Goal: Navigation & Orientation: Find specific page/section

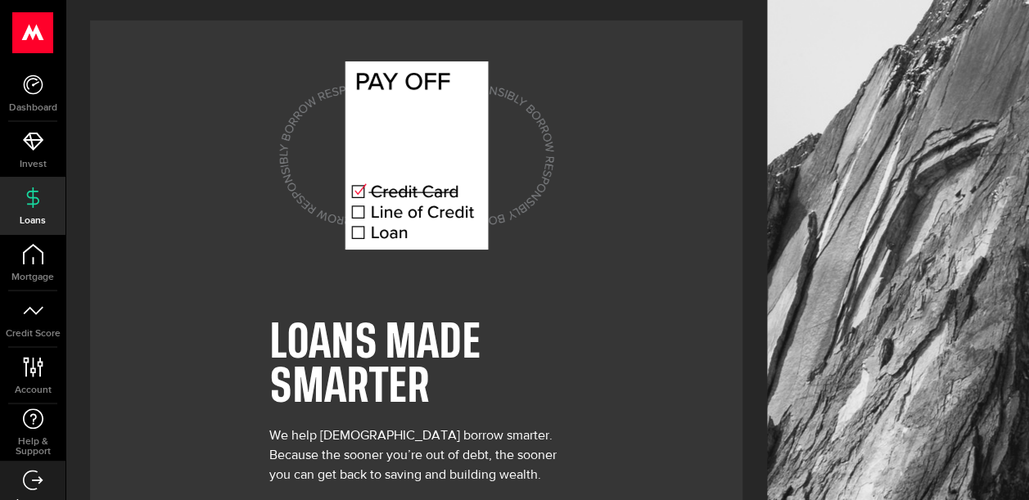
scroll to position [92, 0]
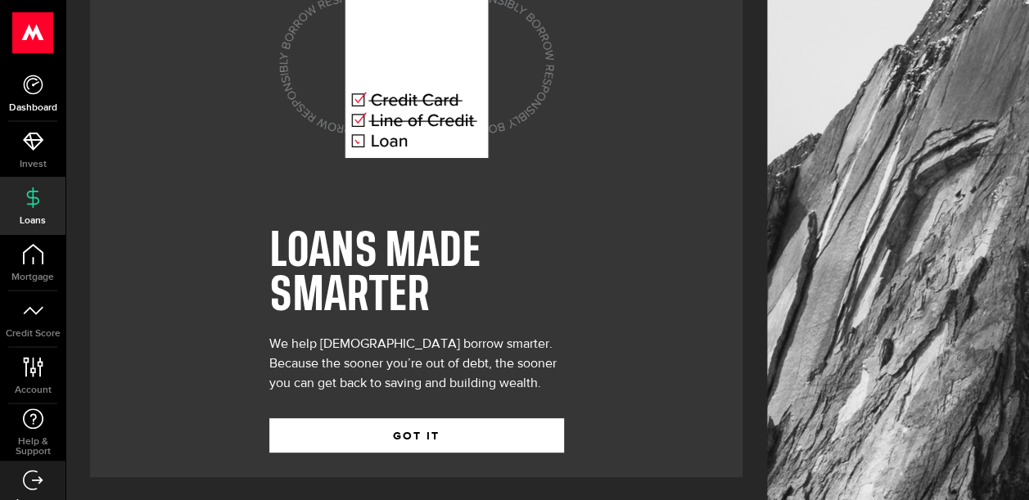
click at [56, 96] on link "Dashboard" at bounding box center [32, 93] width 65 height 56
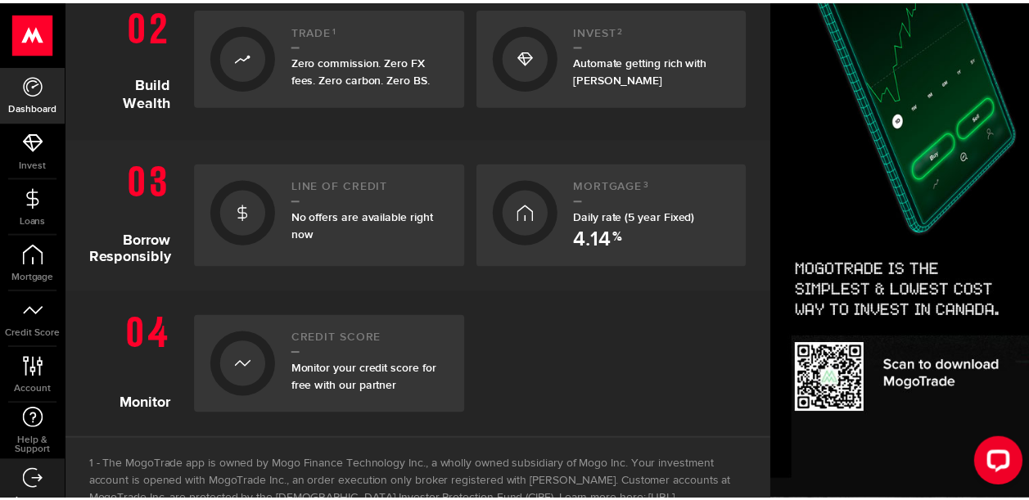
scroll to position [532, 0]
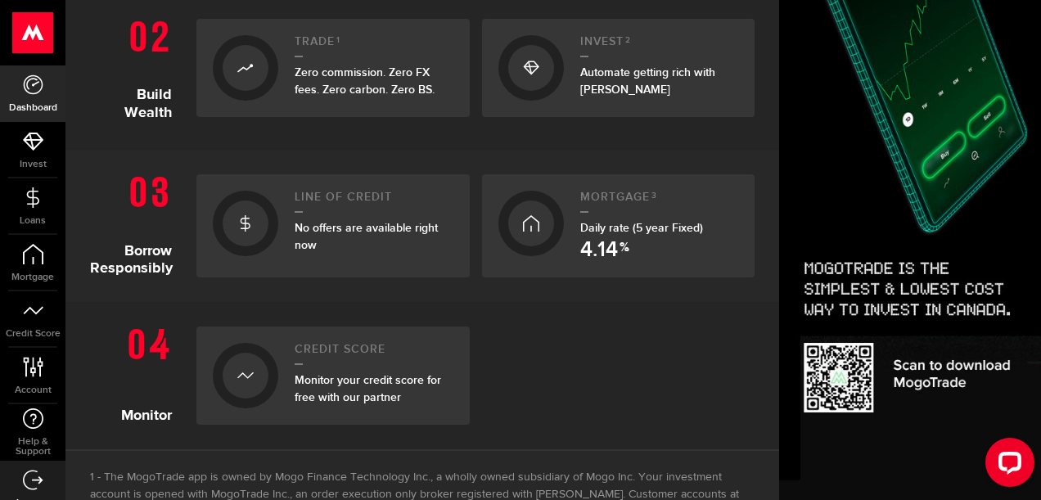
click at [284, 218] on link "Line of credit No offers are available right now" at bounding box center [332, 225] width 273 height 103
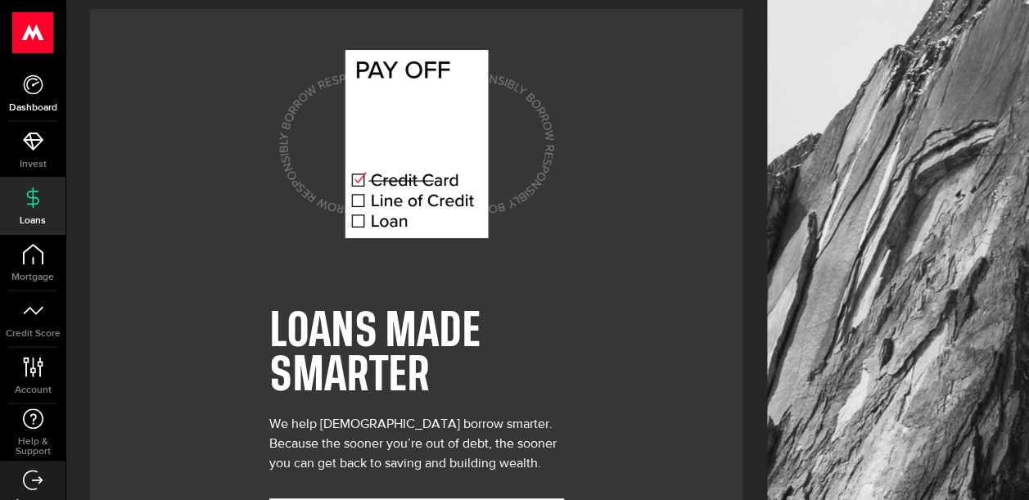
scroll to position [92, 0]
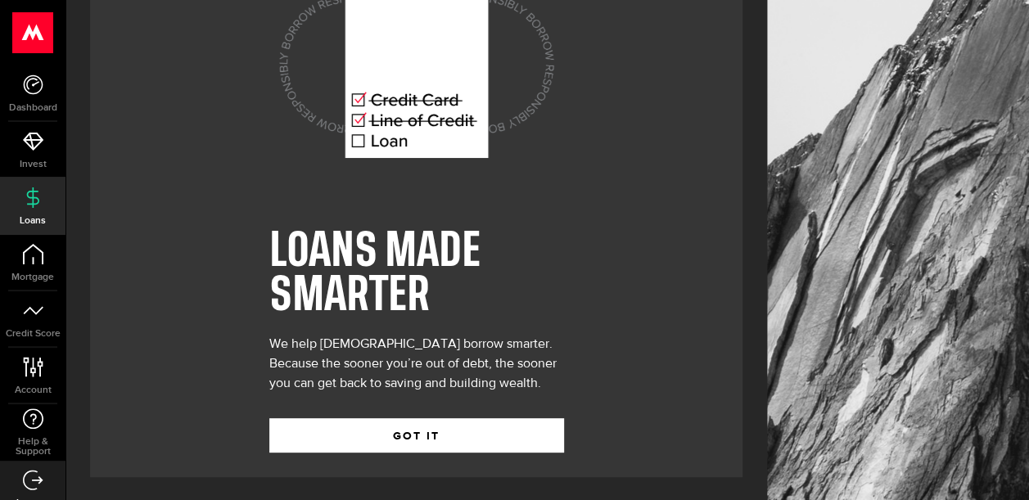
click at [303, 411] on div "GOT IT" at bounding box center [416, 423] width 295 height 59
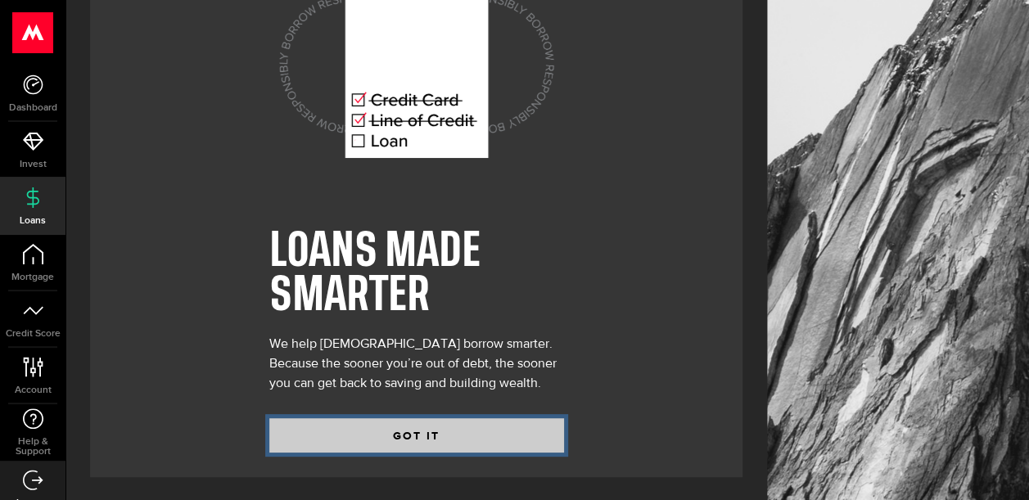
click at [311, 422] on button "GOT IT" at bounding box center [416, 435] width 295 height 34
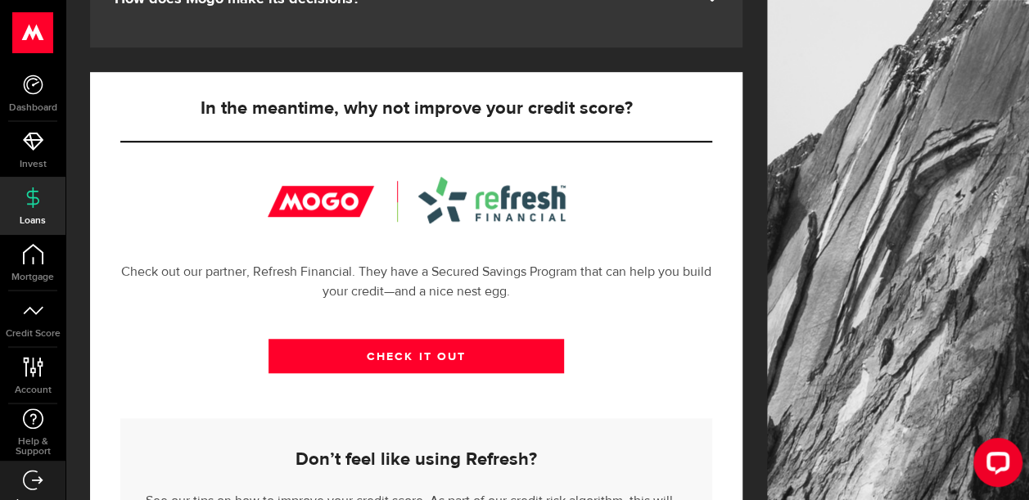
scroll to position [633, 0]
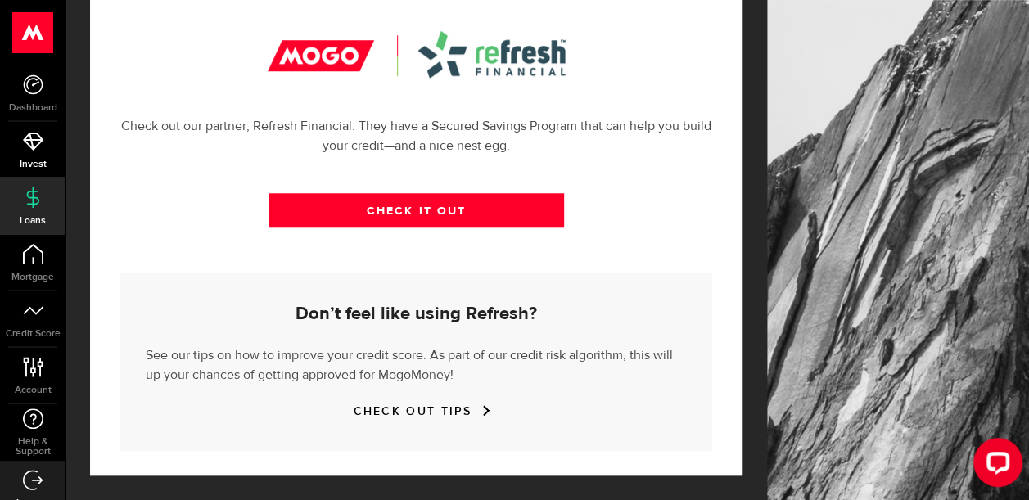
click at [34, 150] on icon at bounding box center [33, 141] width 20 height 20
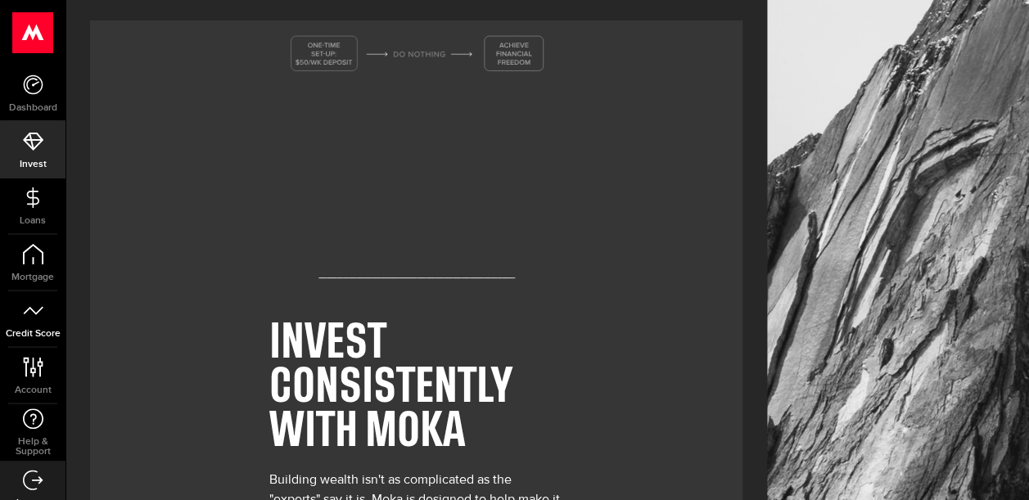
click at [36, 318] on icon at bounding box center [33, 310] width 20 height 20
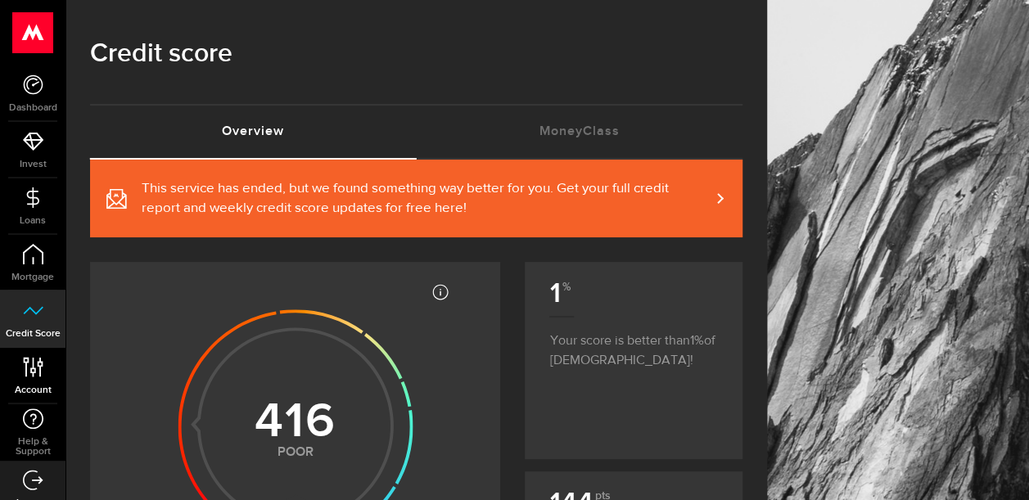
click at [34, 385] on span "Account" at bounding box center [32, 390] width 65 height 10
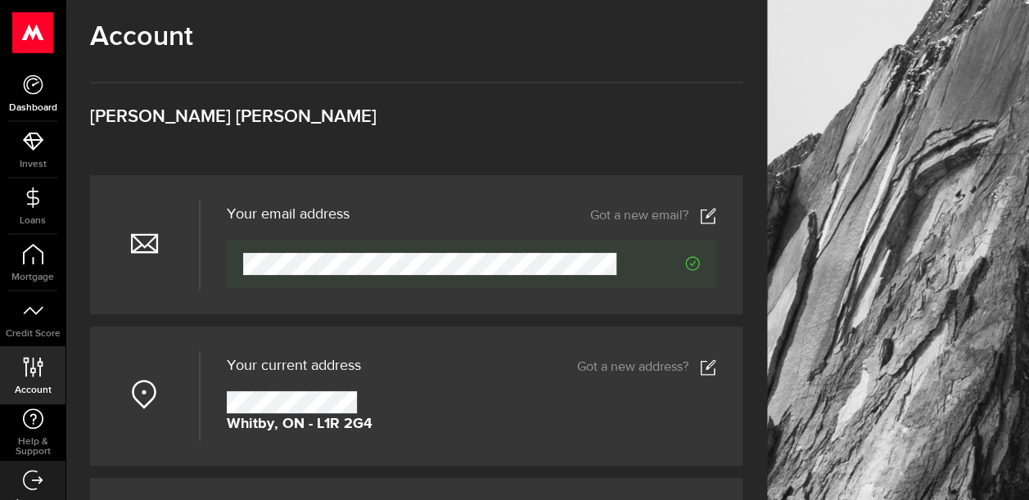
click at [24, 67] on link "Dashboard" at bounding box center [32, 93] width 65 height 56
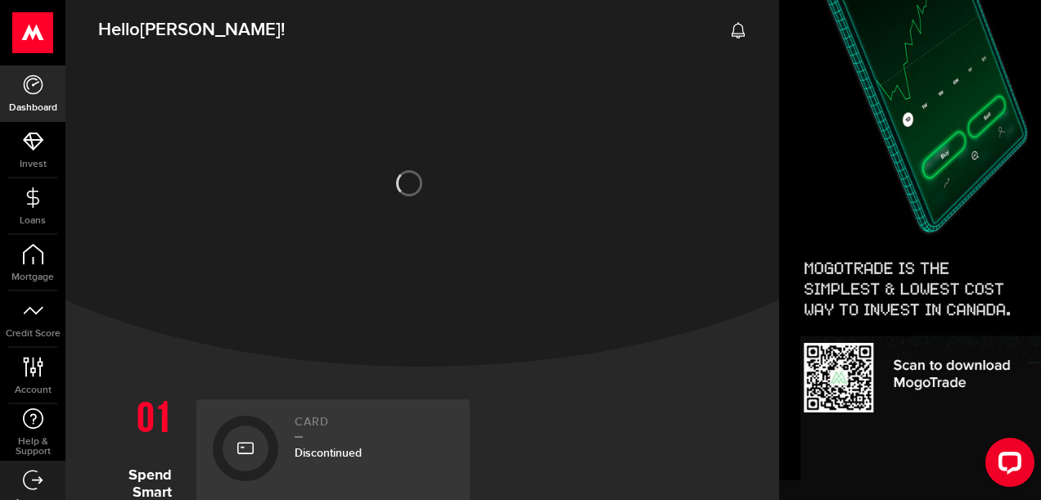
click at [316, 447] on span "Discontinued" at bounding box center [328, 453] width 67 height 14
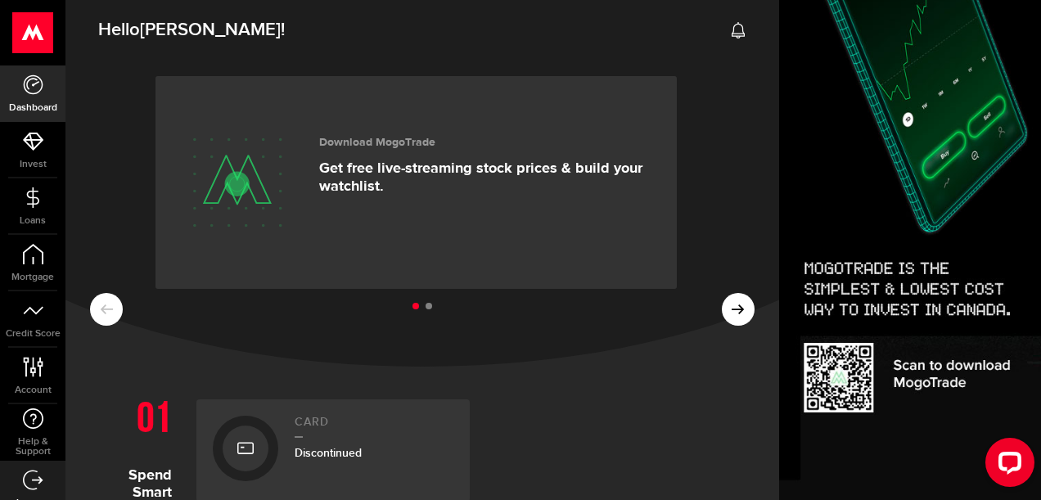
click at [316, 447] on span "Discontinued" at bounding box center [328, 453] width 67 height 14
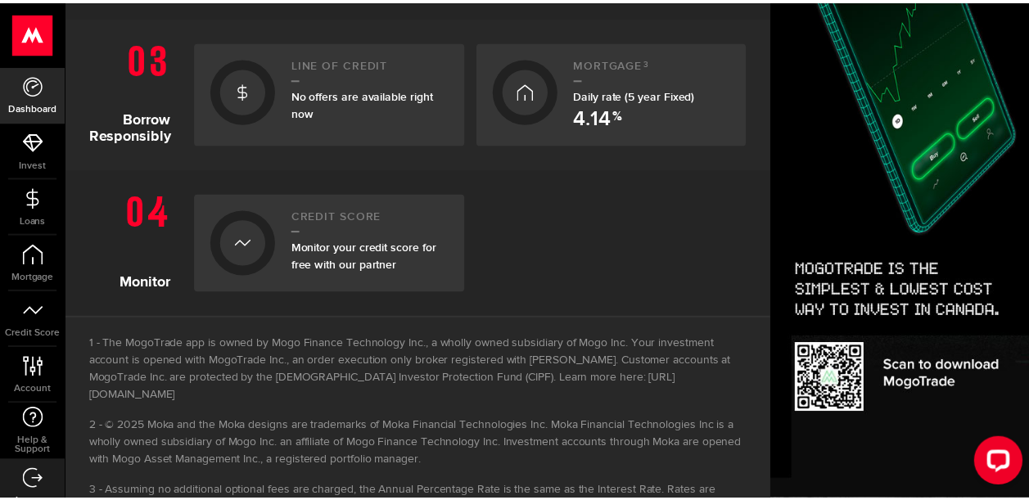
scroll to position [671, 0]
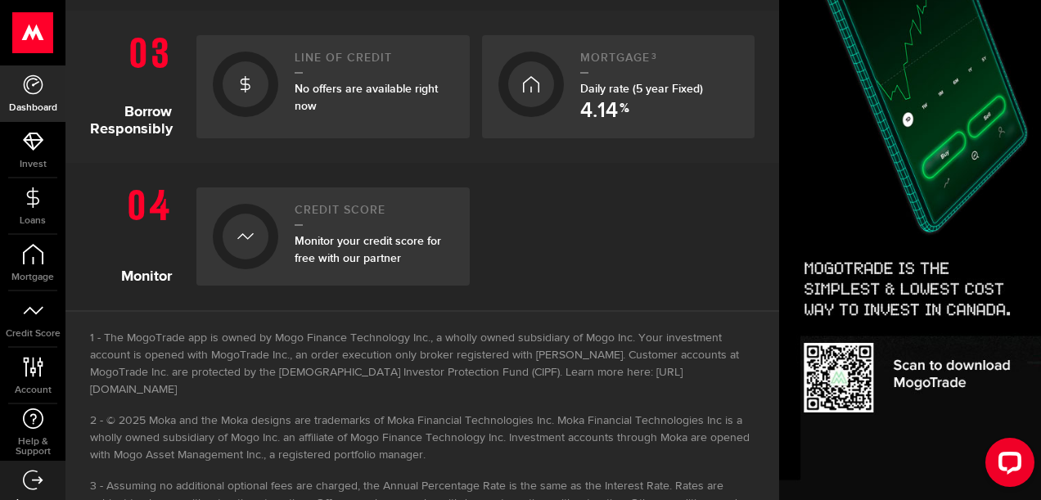
click at [639, 97] on div "Daily rate (5 year Fixed) 4.14 %" at bounding box center [659, 88] width 159 height 17
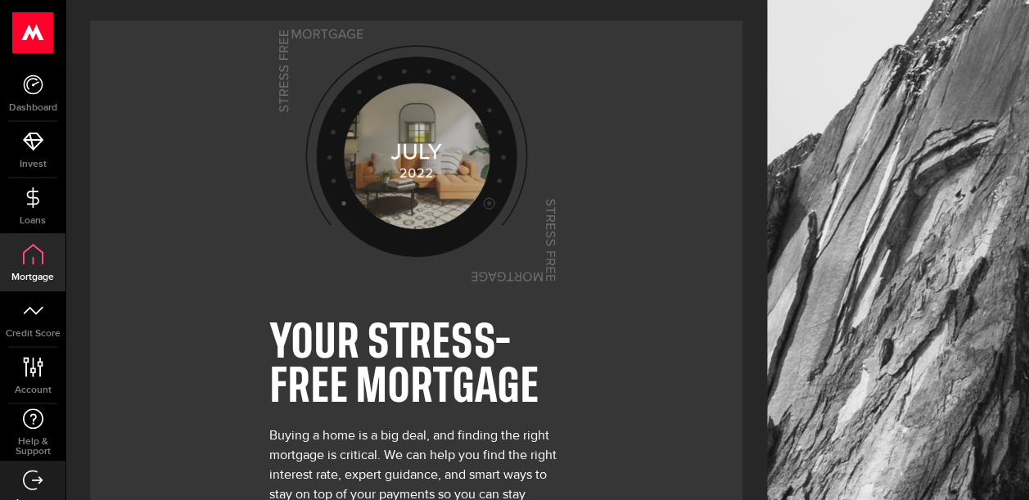
scroll to position [131, 0]
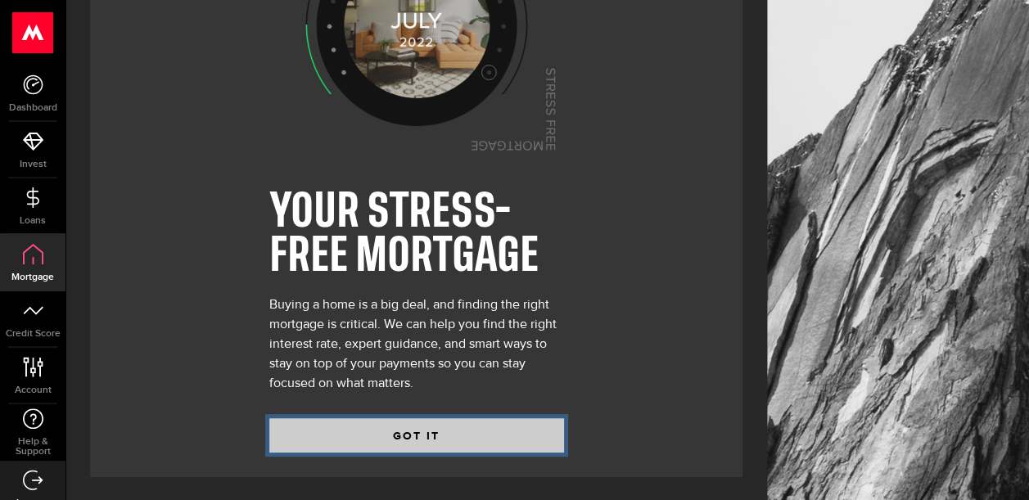
click at [367, 431] on button "GOT IT" at bounding box center [416, 435] width 295 height 34
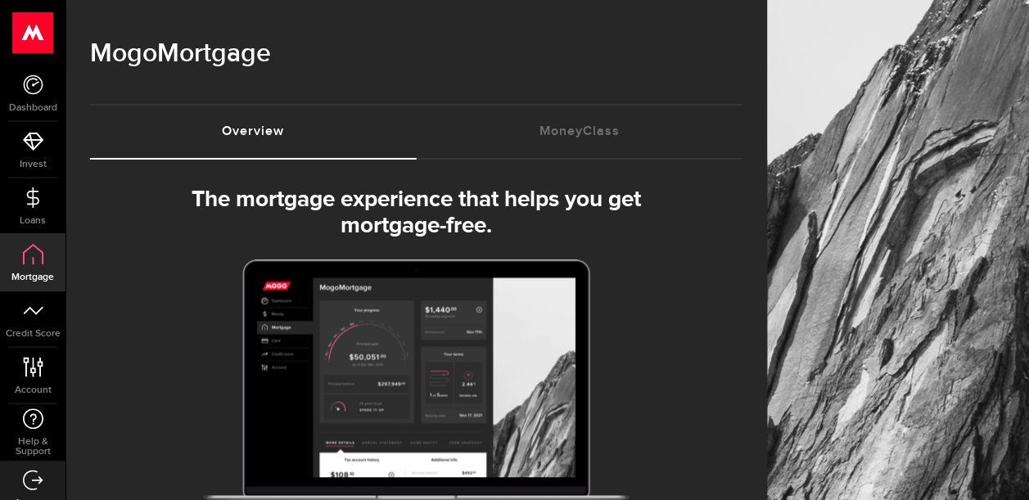
select select "3knYdhfXw4iYoq2m0WGQES"
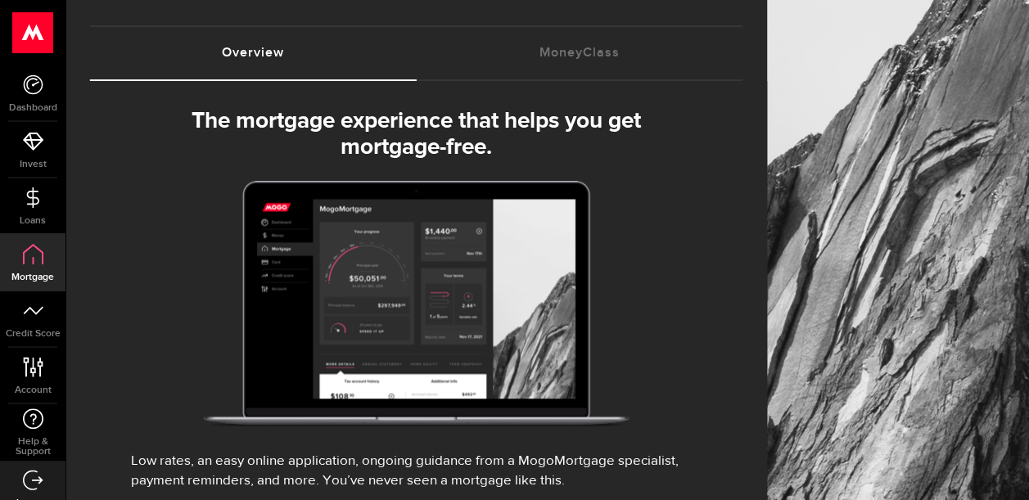
scroll to position [205, 0]
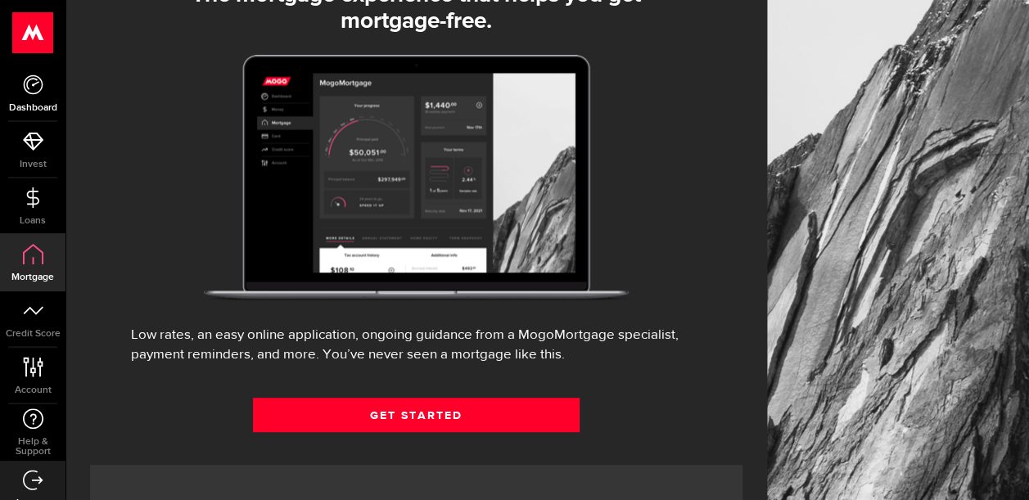
click at [39, 82] on icon at bounding box center [33, 84] width 20 height 20
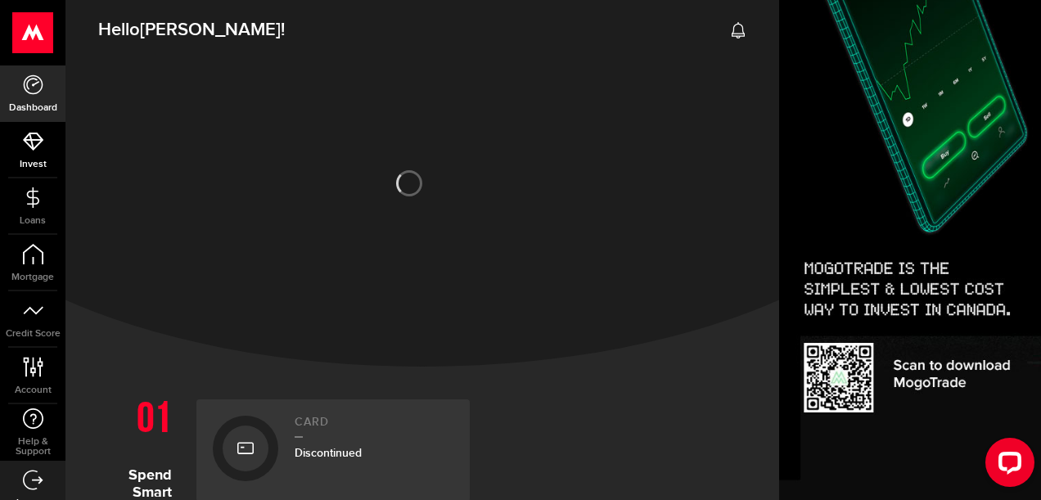
click at [34, 139] on use at bounding box center [33, 142] width 20 height 18
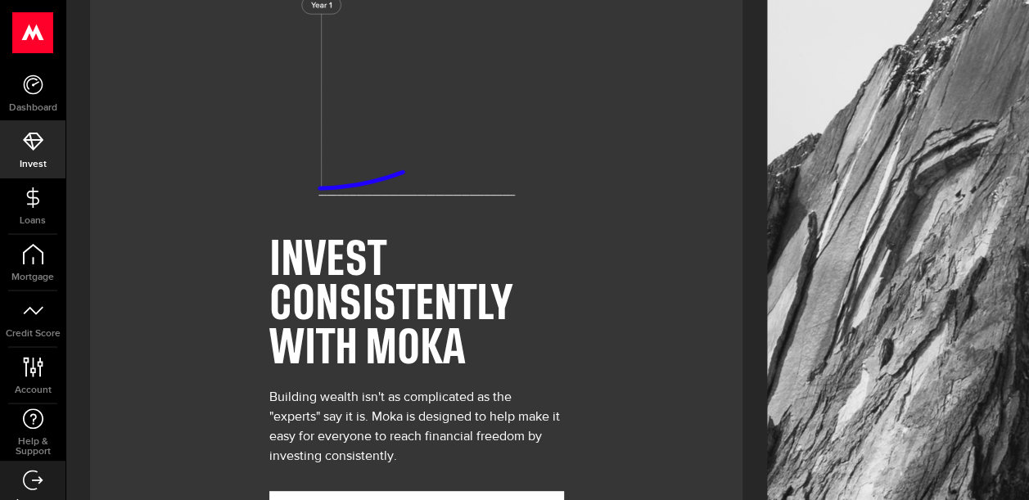
scroll to position [155, 0]
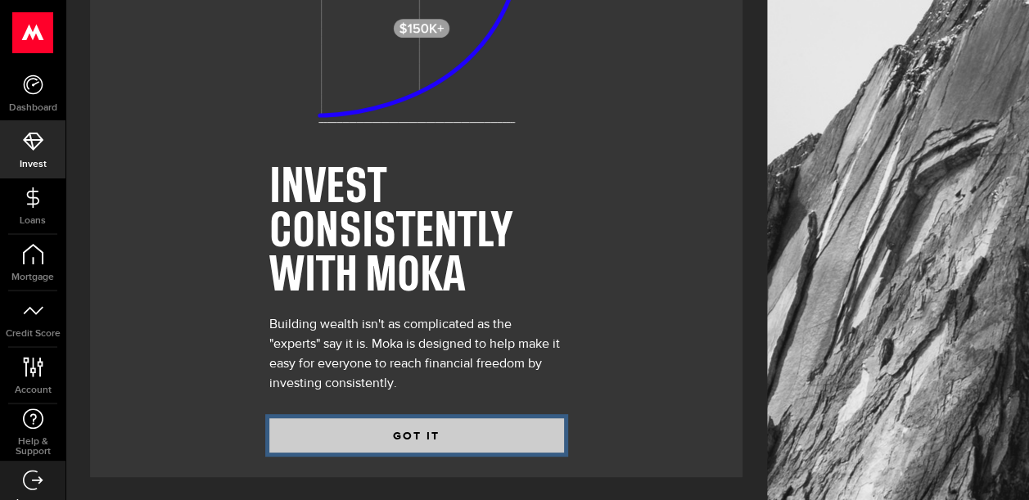
click at [377, 430] on button "GOT IT" at bounding box center [416, 435] width 295 height 34
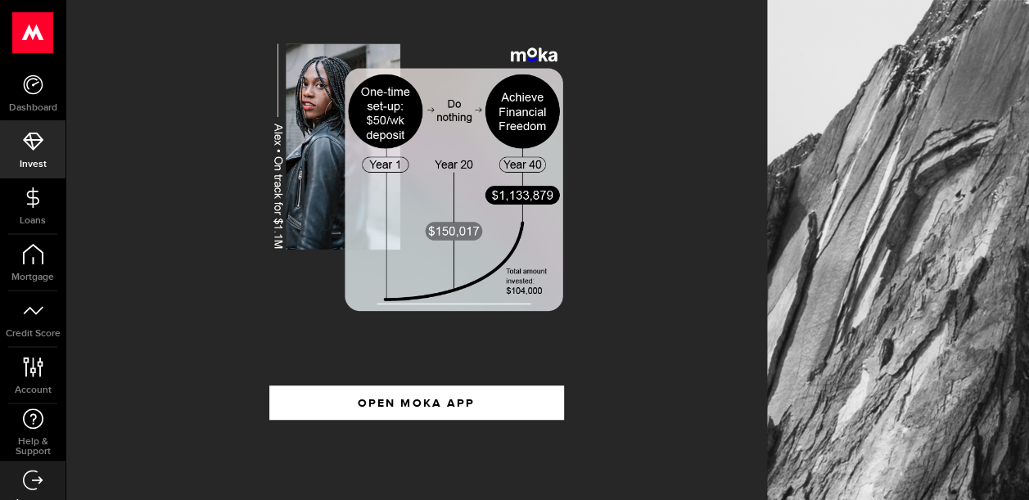
scroll to position [327, 0]
